Goal: Transaction & Acquisition: Purchase product/service

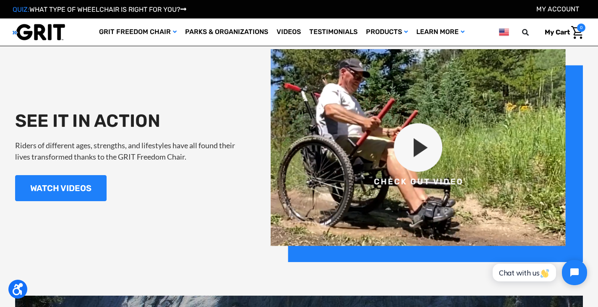
scroll to position [867, 0]
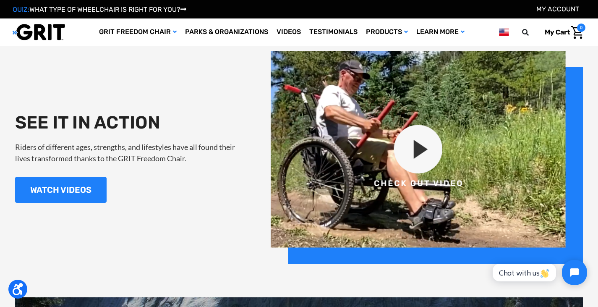
click at [417, 155] on img at bounding box center [427, 157] width 313 height 213
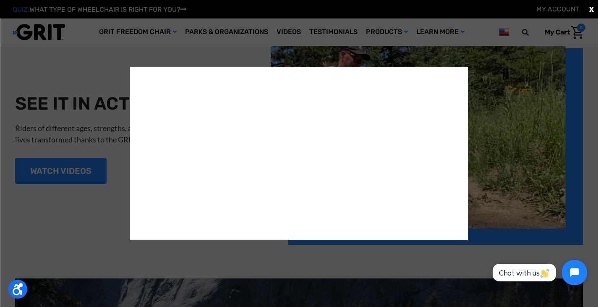
scroll to position [887, 0]
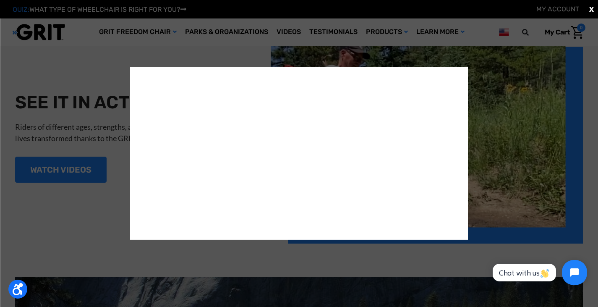
click at [351, 254] on div "X" at bounding box center [299, 153] width 598 height 307
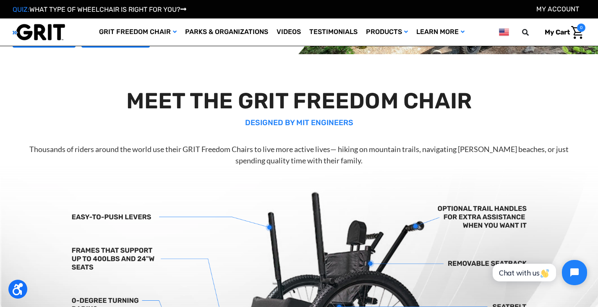
scroll to position [0, 0]
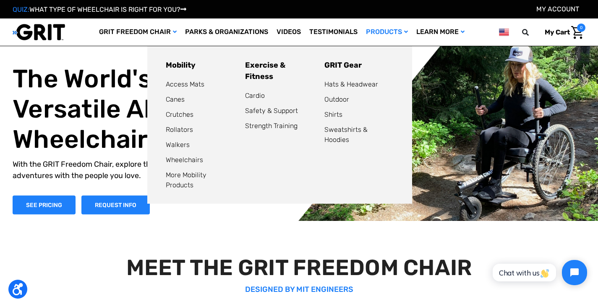
click at [399, 34] on link "Products" at bounding box center [387, 31] width 50 height 27
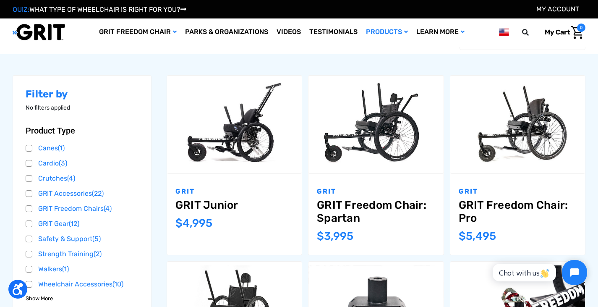
scroll to position [111, 0]
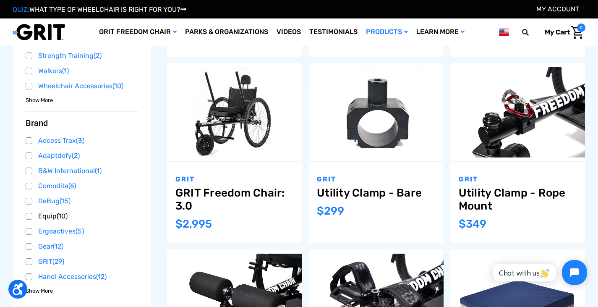
click at [55, 214] on link "Equip (10)" at bounding box center [82, 216] width 113 height 13
